Goal: Task Accomplishment & Management: Manage account settings

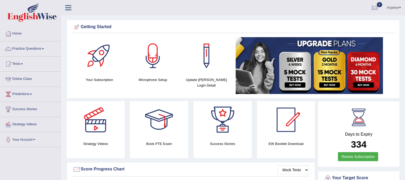
click at [44, 48] on span at bounding box center [43, 48] width 2 height 1
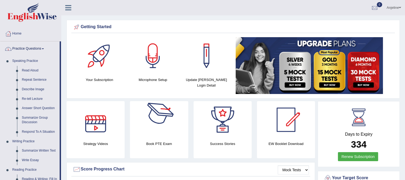
click at [162, 128] on div at bounding box center [158, 119] width 37 height 37
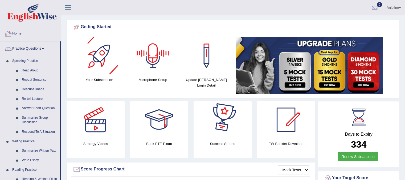
click at [94, 58] on div at bounding box center [99, 55] width 37 height 37
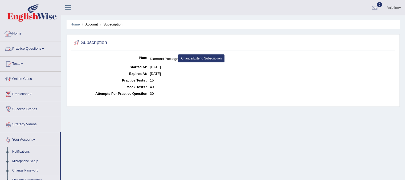
click at [36, 47] on link "Practice Questions" at bounding box center [30, 48] width 61 height 13
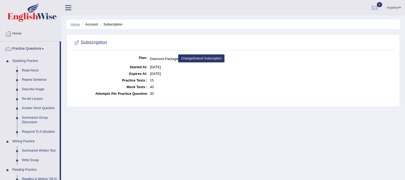
click at [77, 24] on link "Home" at bounding box center [75, 24] width 9 height 4
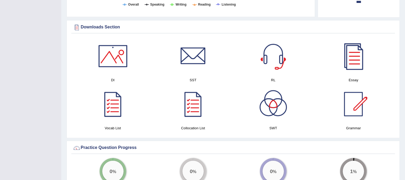
scroll to position [242, 0]
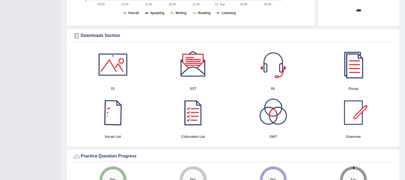
click at [115, 114] on div at bounding box center [112, 112] width 37 height 37
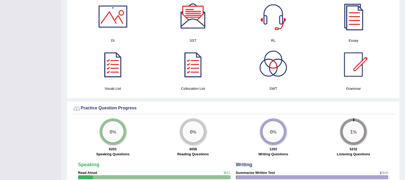
scroll to position [286, 0]
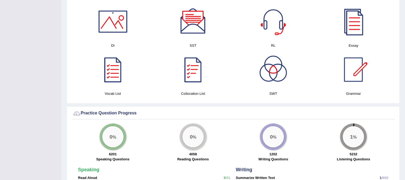
click at [196, 75] on div at bounding box center [192, 69] width 37 height 37
click at [269, 69] on div at bounding box center [272, 69] width 37 height 37
click at [271, 65] on div at bounding box center [272, 69] width 37 height 37
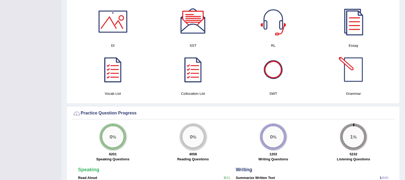
click at [348, 67] on div at bounding box center [353, 69] width 37 height 37
